Goal: Navigation & Orientation: Find specific page/section

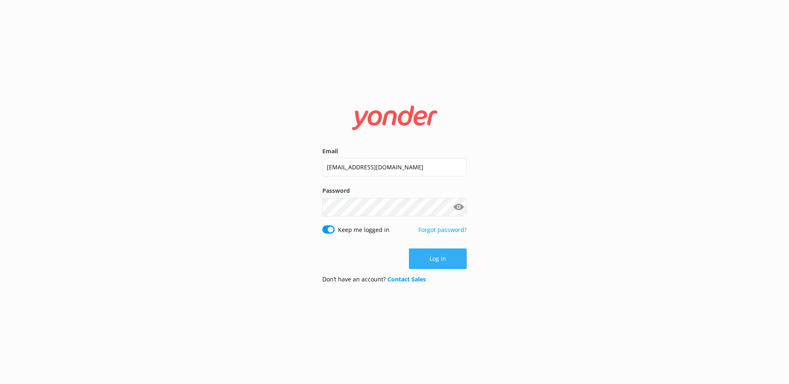
click at [442, 262] on button "Log in" at bounding box center [438, 259] width 58 height 21
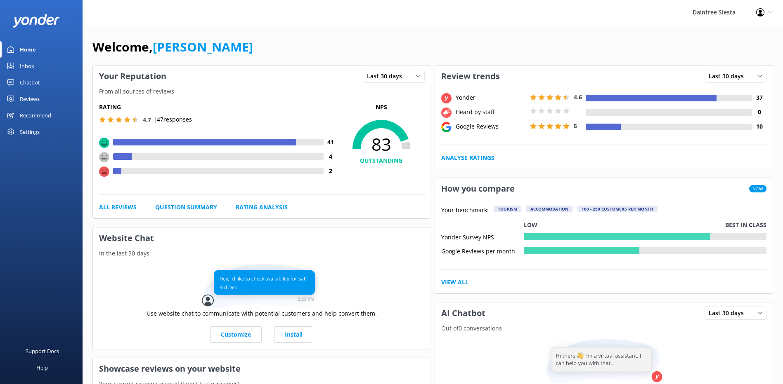
click at [29, 99] on div "Reviews" at bounding box center [30, 99] width 20 height 17
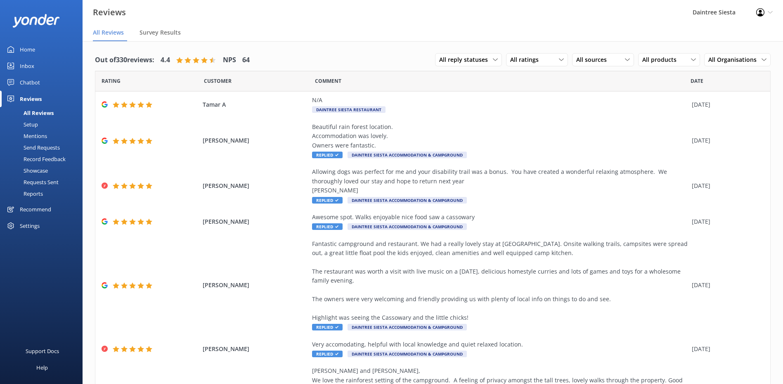
click at [29, 195] on div "Reports" at bounding box center [24, 194] width 38 height 12
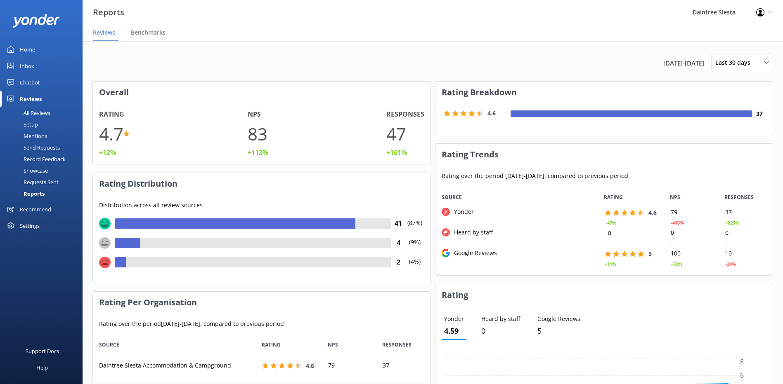
click at [24, 65] on div "Inbox" at bounding box center [27, 66] width 14 height 17
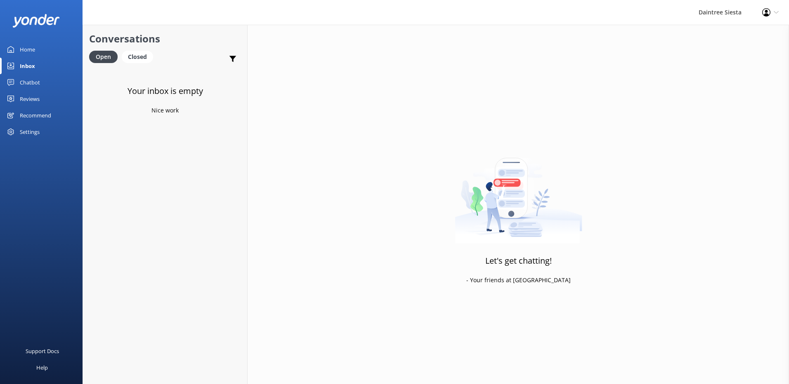
click at [34, 47] on div "Home" at bounding box center [27, 49] width 15 height 17
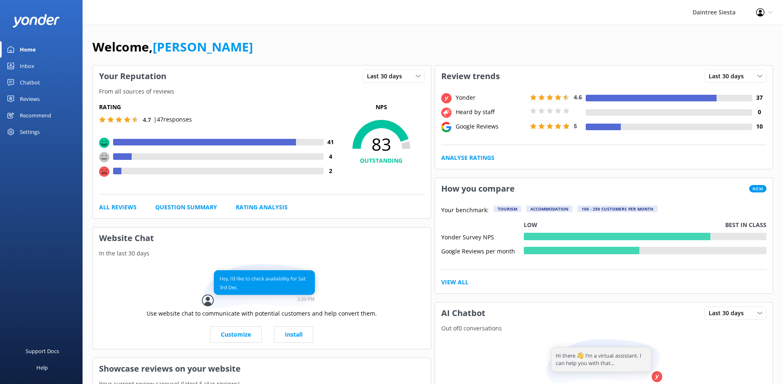
click at [35, 118] on div "Recommend" at bounding box center [35, 115] width 31 height 17
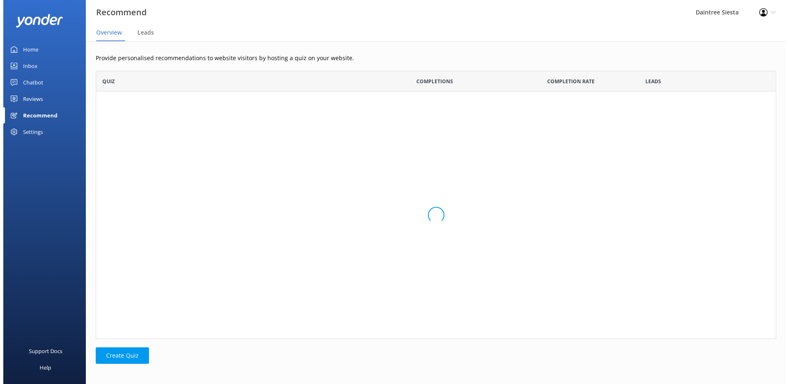
scroll to position [262, 674]
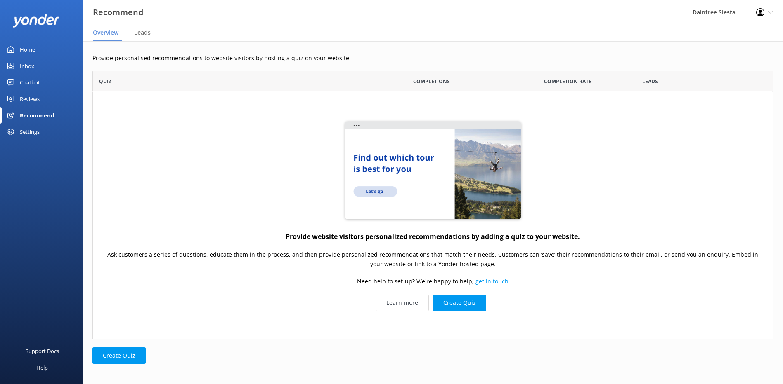
click at [34, 99] on div "Reviews" at bounding box center [30, 99] width 20 height 17
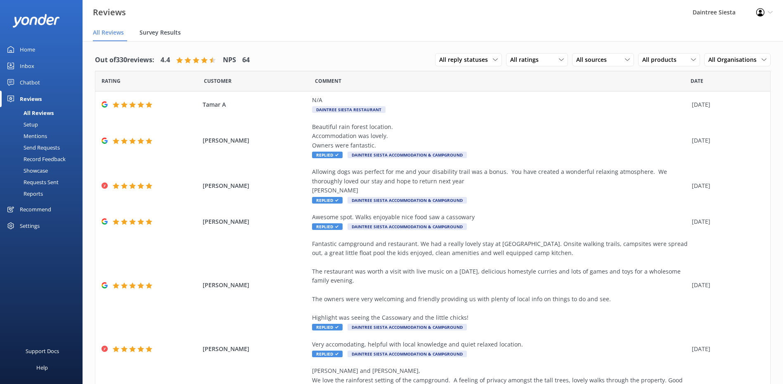
click at [177, 33] on span "Survey Results" at bounding box center [159, 32] width 41 height 8
